Goal: Find contact information: Find contact information

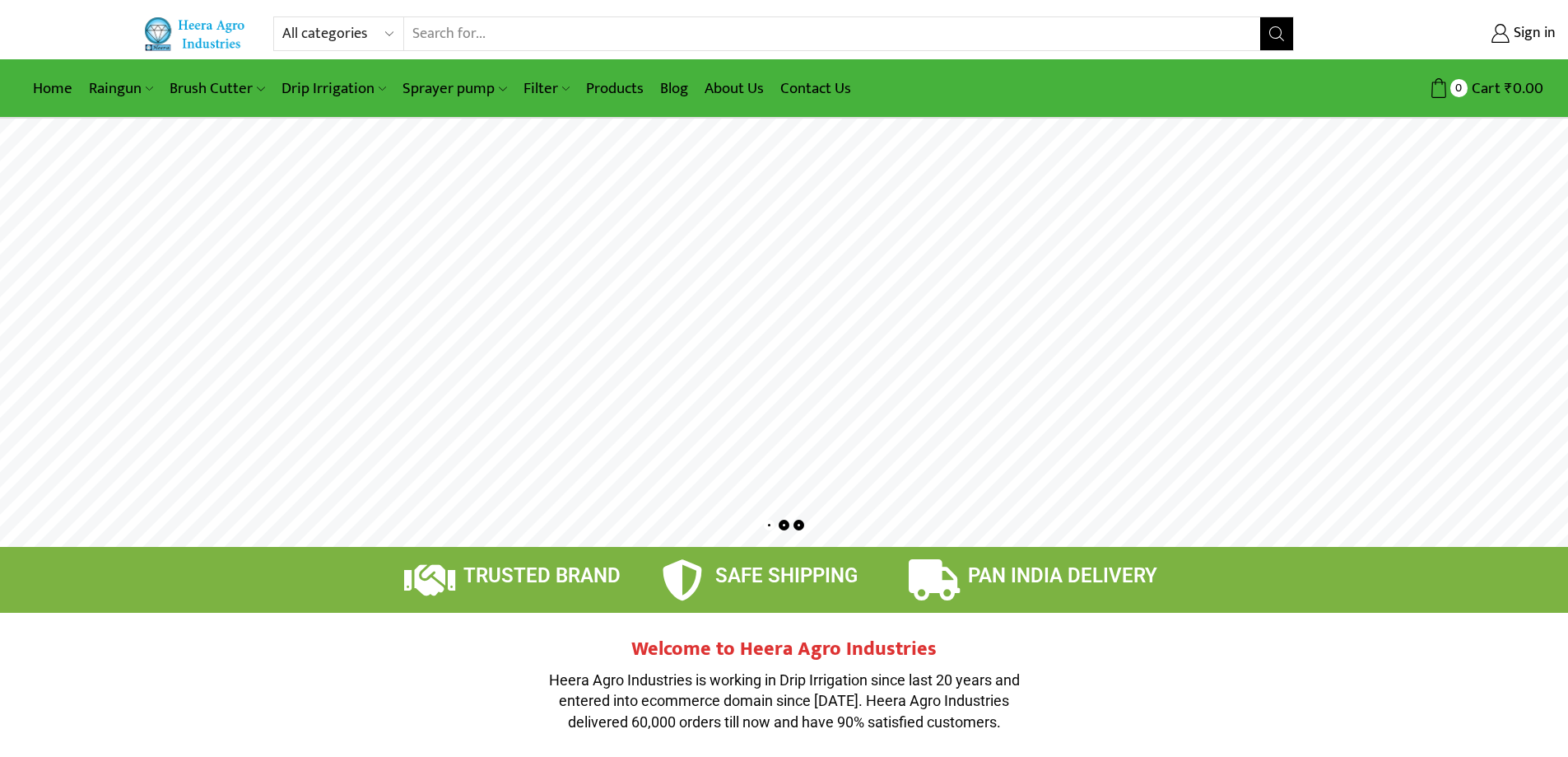
click at [207, 25] on img at bounding box center [195, 33] width 106 height 34
click at [734, 85] on link "About Us" at bounding box center [734, 89] width 76 height 39
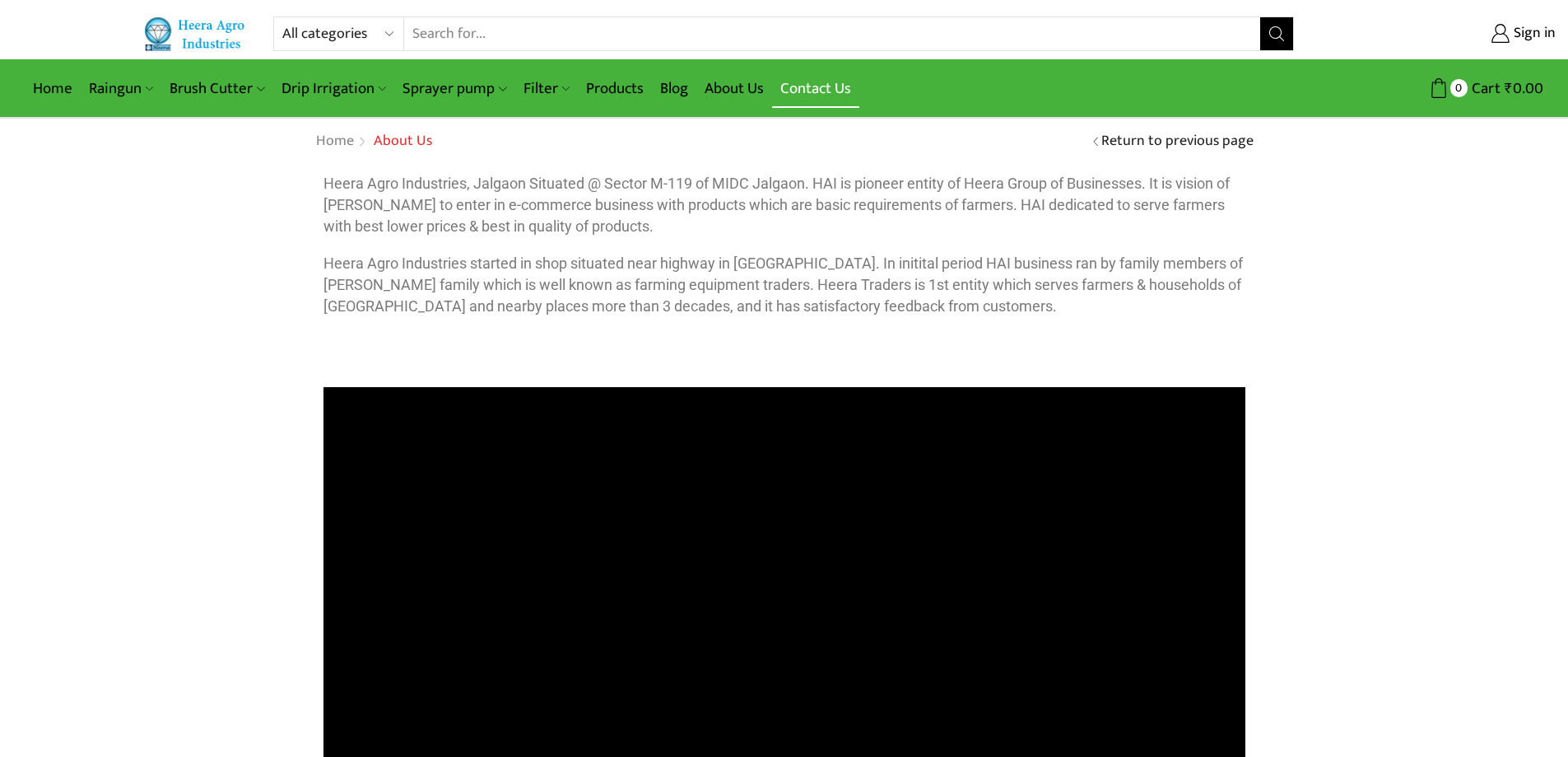
click at [810, 89] on link "Contact Us" at bounding box center [816, 89] width 88 height 39
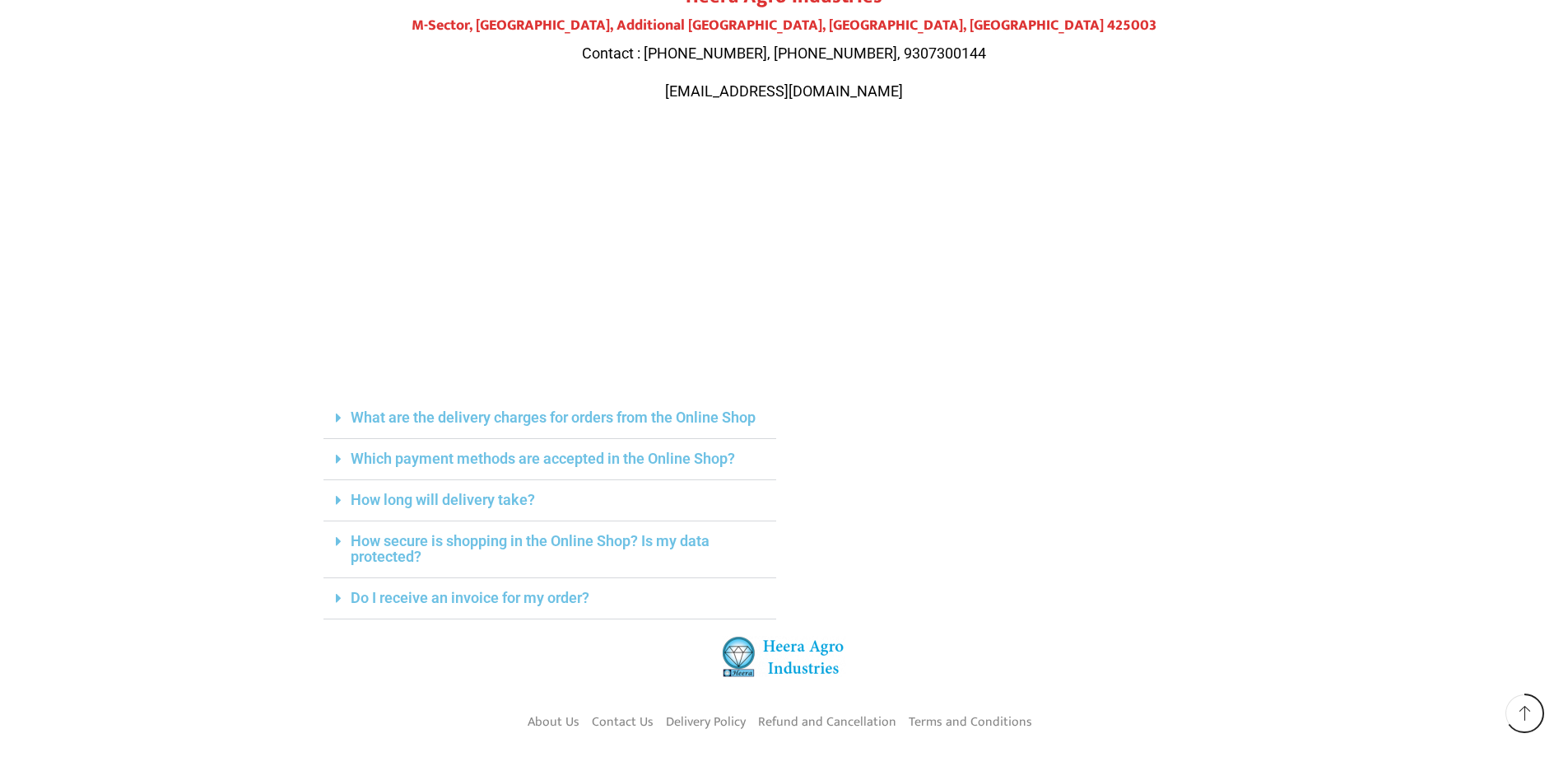
scroll to position [221, 0]
